Goal: Transaction & Acquisition: Purchase product/service

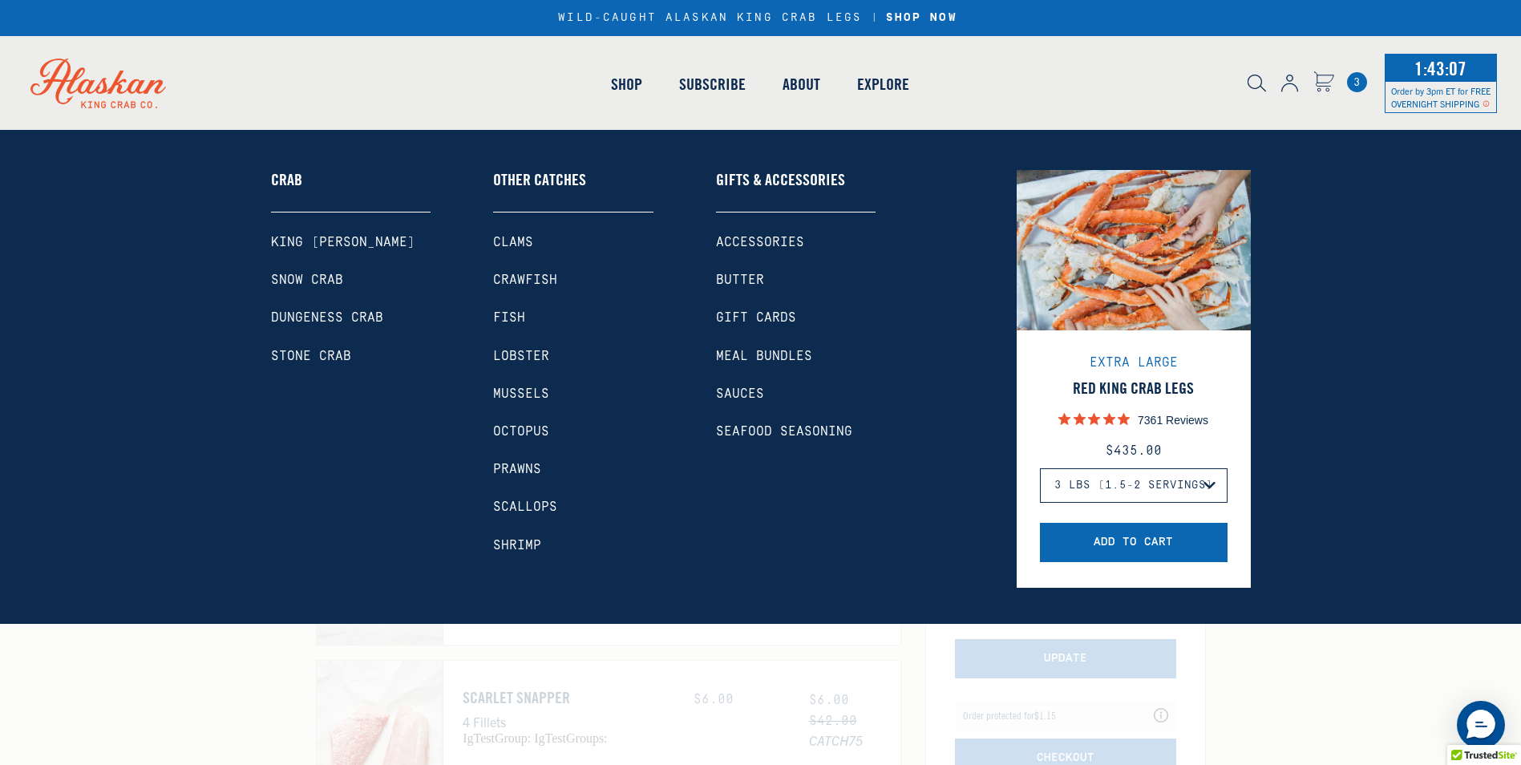
click at [304, 281] on link "Snow Crab" at bounding box center [351, 280] width 160 height 15
